Goal: Obtain resource: Download file/media

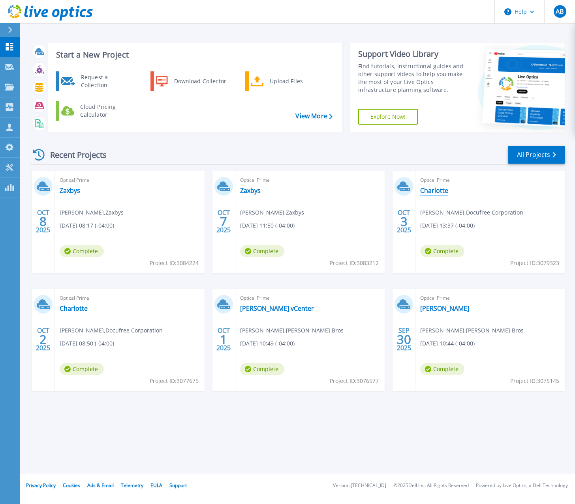
click at [440, 192] on link "Charlotte" at bounding box center [434, 191] width 28 height 8
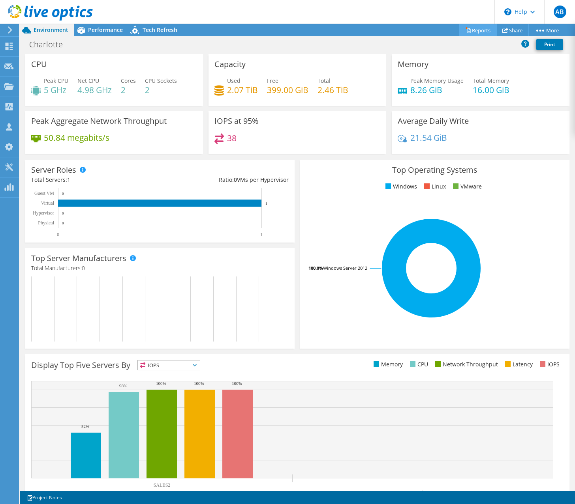
click at [468, 32] on link "Reports" at bounding box center [478, 30] width 38 height 12
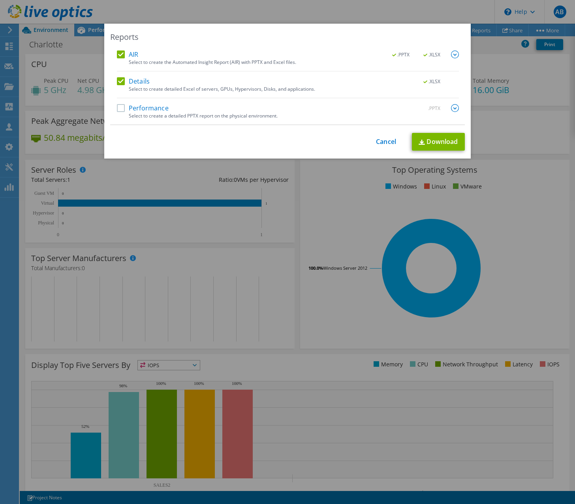
click at [122, 56] on label "AIR" at bounding box center [127, 55] width 21 height 8
click at [0, 0] on input "AIR" at bounding box center [0, 0] width 0 height 0
click at [442, 144] on link "Download" at bounding box center [438, 142] width 53 height 18
click at [314, 17] on div "Reports AIR .PPTX .XLSX Select to create the Automated Insight Report (AIR) wit…" at bounding box center [287, 252] width 575 height 504
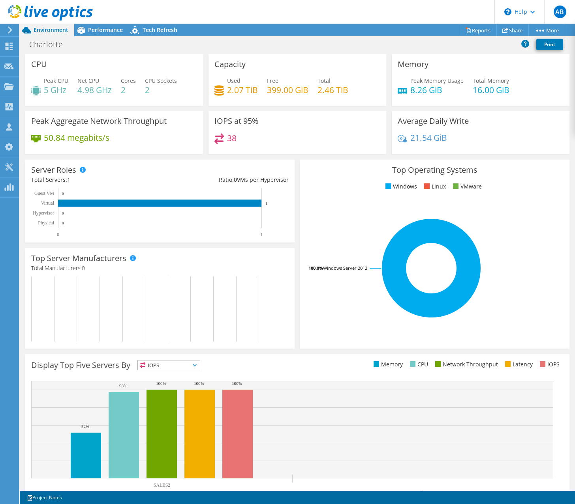
click at [67, 13] on icon at bounding box center [50, 13] width 85 height 16
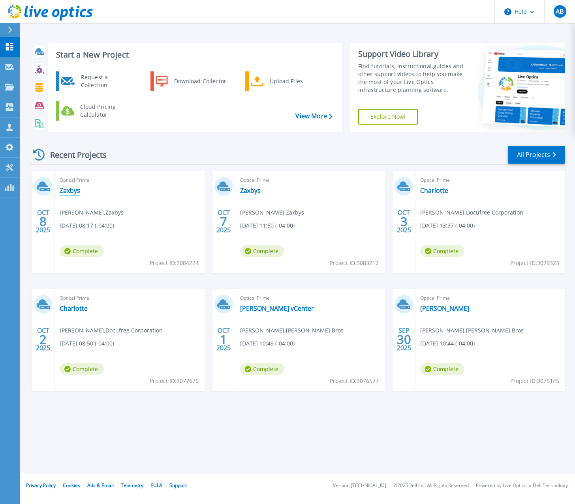
click at [77, 193] on link "Zaxbys" at bounding box center [70, 191] width 21 height 8
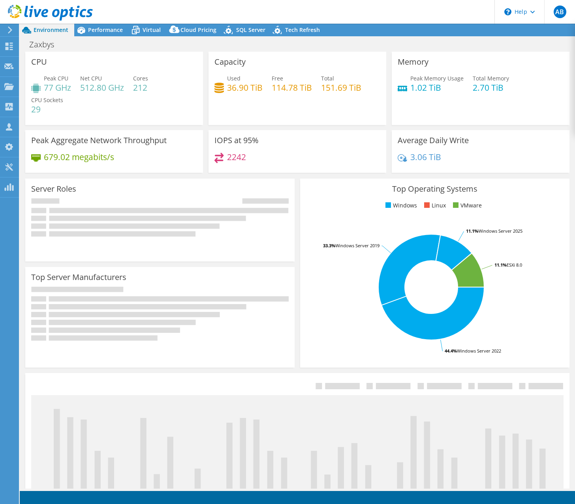
select select "USD"
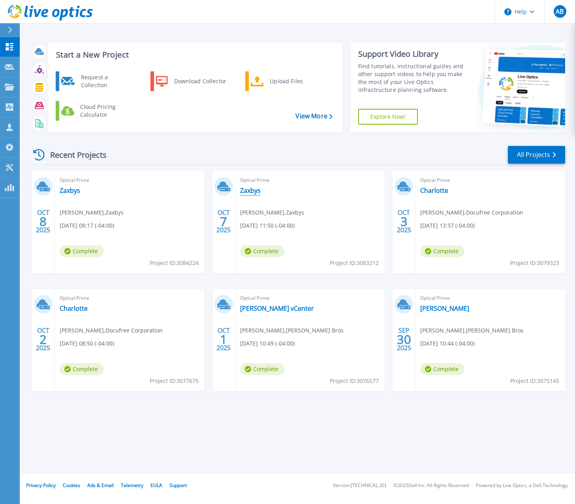
click at [253, 193] on link "Zaxbys" at bounding box center [250, 191] width 21 height 8
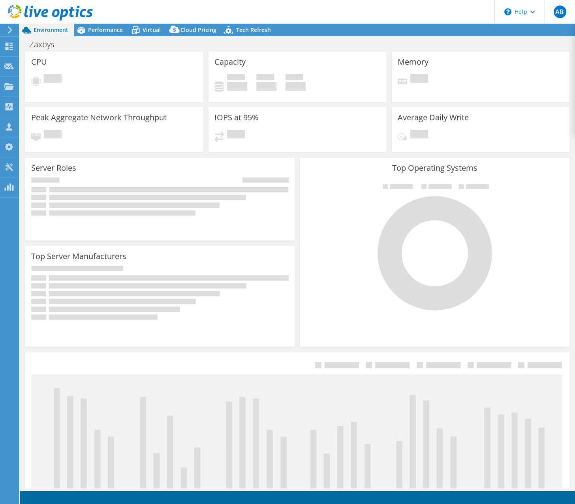
select select "USD"
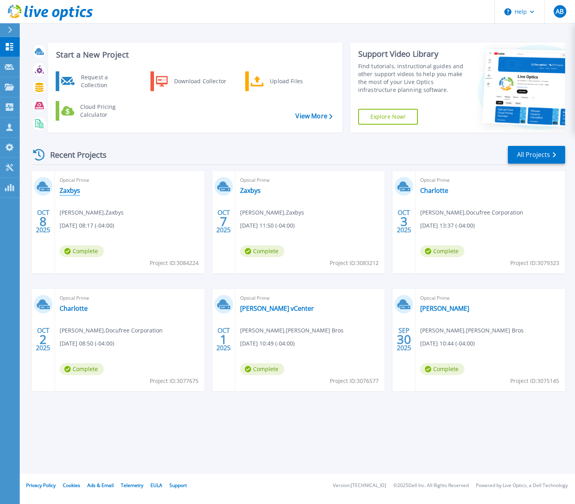
click at [73, 190] on link "Zaxbys" at bounding box center [70, 191] width 21 height 8
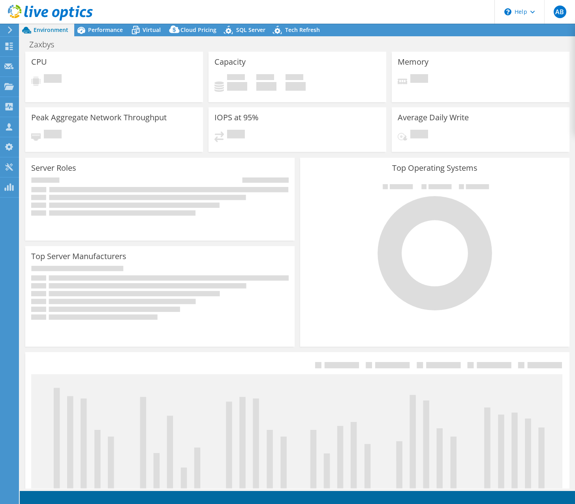
select select "USD"
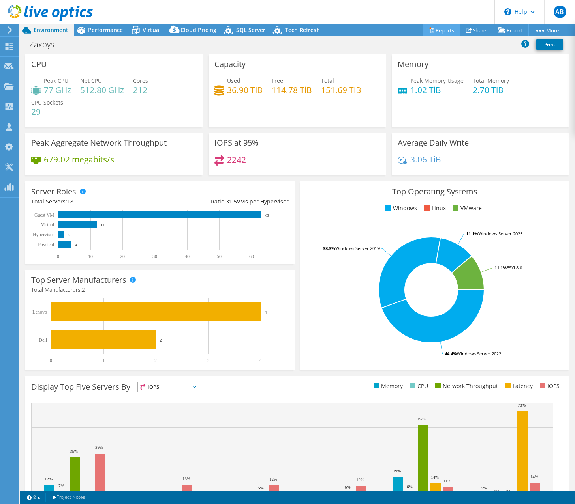
click at [446, 33] on link "Reports" at bounding box center [441, 30] width 38 height 12
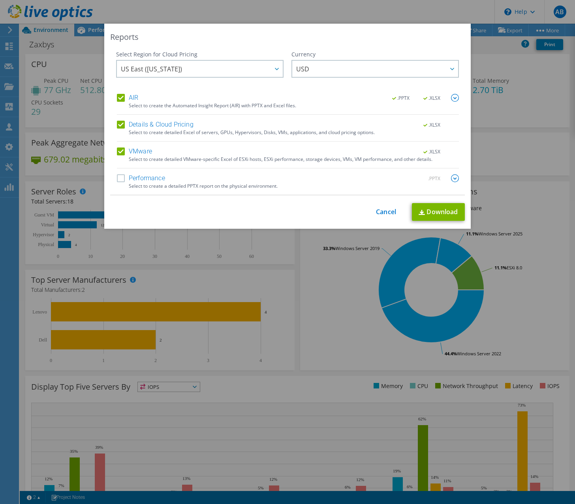
click at [119, 101] on label "AIR" at bounding box center [127, 98] width 21 height 8
click at [0, 0] on input "AIR" at bounding box center [0, 0] width 0 height 0
click at [117, 150] on label "VMware" at bounding box center [134, 152] width 35 height 8
click at [0, 0] on input "VMware" at bounding box center [0, 0] width 0 height 0
click at [120, 129] on div "Details & Cloud Pricing .XLSX" at bounding box center [288, 125] width 342 height 9
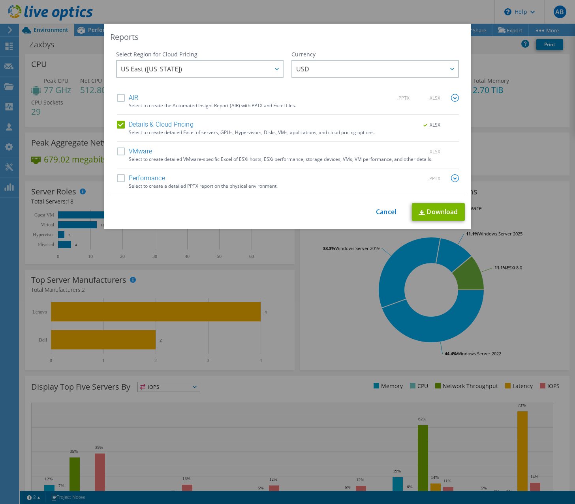
click at [118, 127] on label "Details & Cloud Pricing" at bounding box center [155, 125] width 77 height 8
click at [0, 0] on input "Details & Cloud Pricing" at bounding box center [0, 0] width 0 height 0
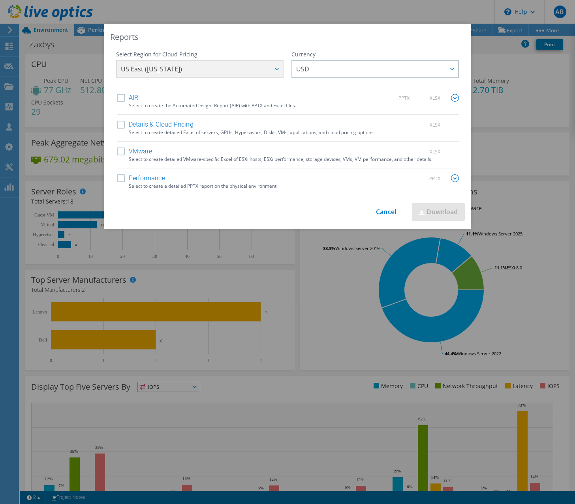
click at [119, 149] on label "VMware" at bounding box center [134, 152] width 35 height 8
click at [0, 0] on input "VMware" at bounding box center [0, 0] width 0 height 0
click at [120, 127] on label "Details & Cloud Pricing" at bounding box center [155, 125] width 77 height 8
click at [0, 0] on input "Details & Cloud Pricing" at bounding box center [0, 0] width 0 height 0
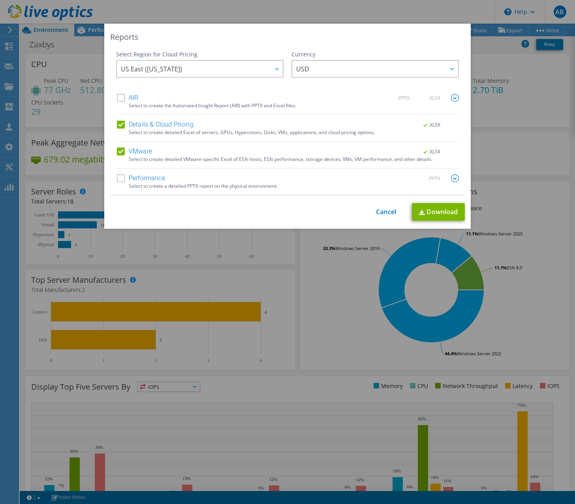
click at [117, 156] on div "VMware .XLSX" at bounding box center [288, 152] width 342 height 9
click at [117, 155] on label "VMware" at bounding box center [134, 152] width 35 height 8
click at [0, 0] on input "VMware" at bounding box center [0, 0] width 0 height 0
click at [448, 214] on link "Download" at bounding box center [438, 212] width 53 height 18
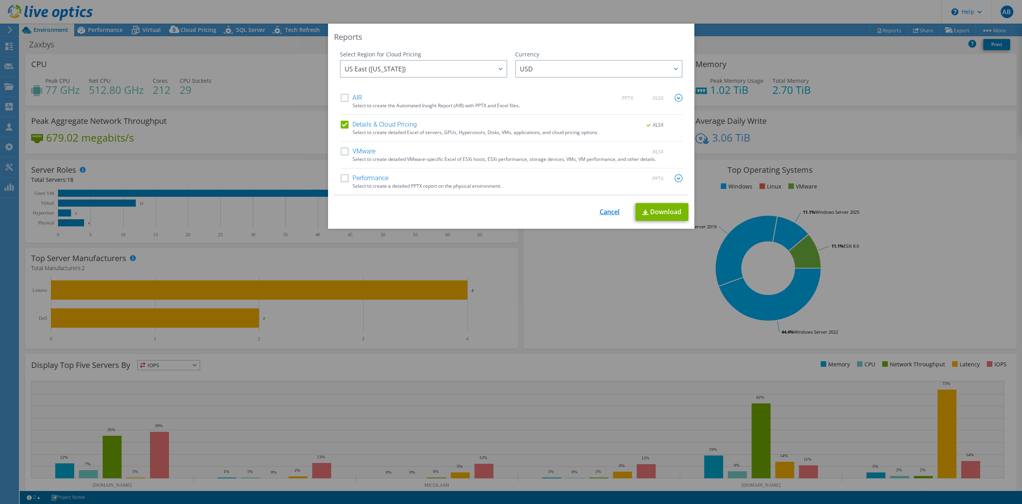
click at [574, 208] on link "Cancel" at bounding box center [610, 211] width 20 height 7
